Goal: Task Accomplishment & Management: Manage account settings

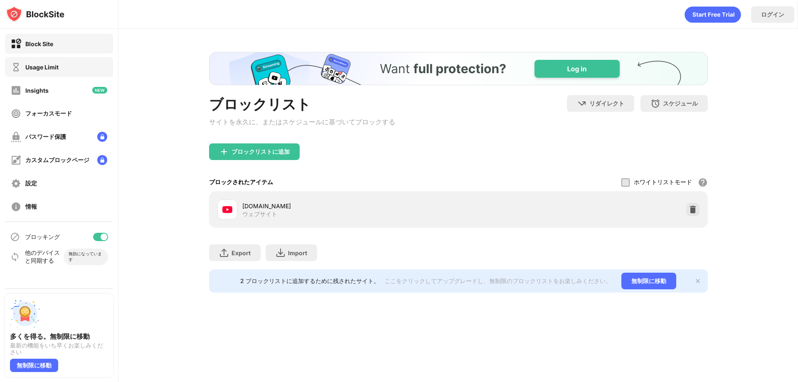
click at [69, 74] on div "Usage Limit" at bounding box center [59, 67] width 108 height 20
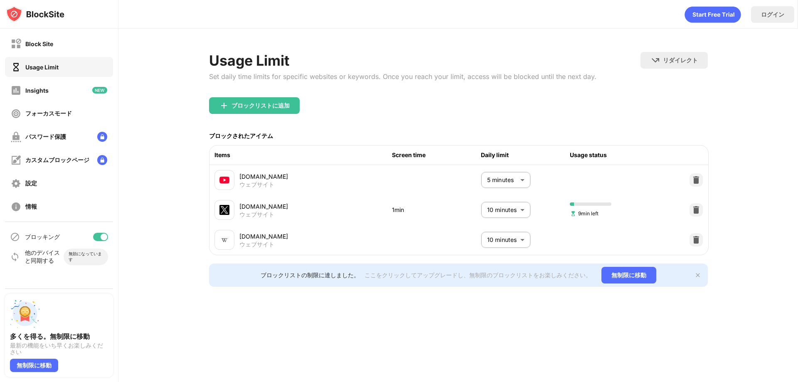
click at [506, 217] on body "Block Site Usage Limit Insights フォーカスモード パスワード保護 カスタムブロックページ 設定 情報 ブロッキング 他のデバイ…" at bounding box center [399, 191] width 798 height 382
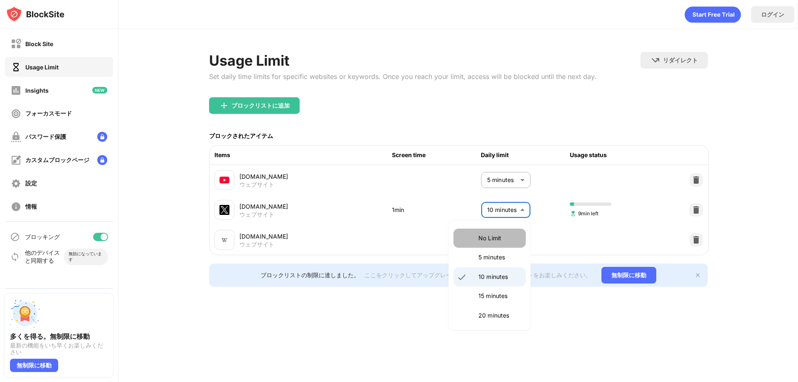
click at [500, 234] on p "No Limit" at bounding box center [499, 238] width 42 height 9
type input "********"
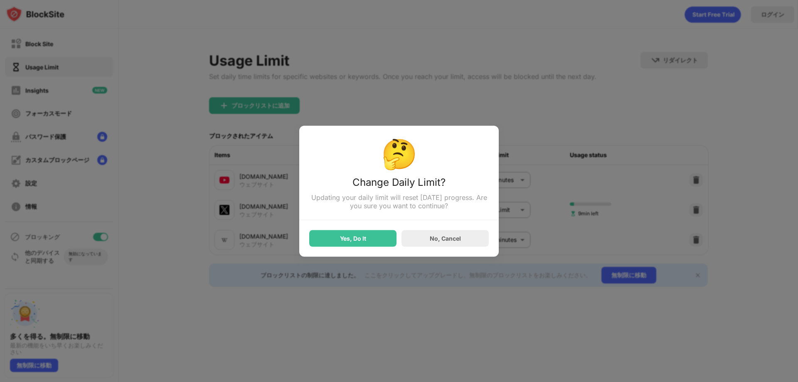
click at [337, 226] on div "Yes, Do It No, Cancel" at bounding box center [399, 233] width 180 height 27
click at [337, 240] on div "Yes, Do It" at bounding box center [352, 238] width 87 height 17
